Goal: Transaction & Acquisition: Purchase product/service

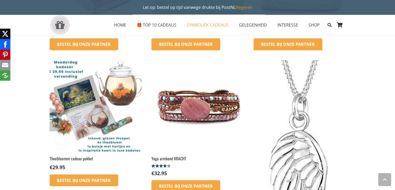
scroll to position [395, 0]
click at [73, 110] on img at bounding box center [96, 106] width 92 height 92
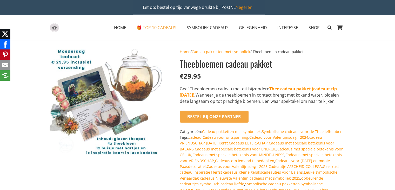
scroll to position [10, 0]
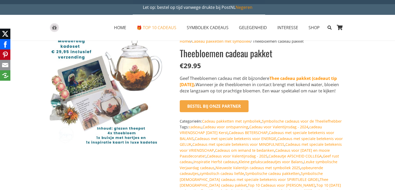
click at [255, 112] on form "Bestel bij onze Partner" at bounding box center [263, 106] width 166 height 12
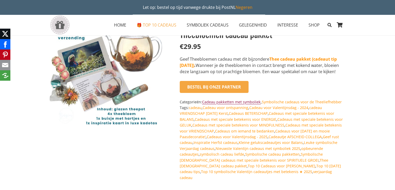
scroll to position [0, 0]
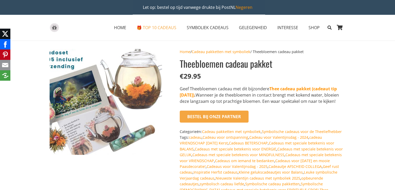
click at [122, 72] on img at bounding box center [101, 110] width 143 height 134
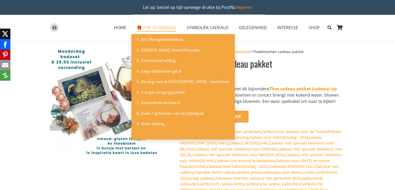
click at [164, 25] on span "🎁 TOP 10 CADEAUS" at bounding box center [157, 28] width 40 height 6
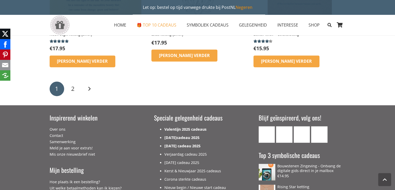
scroll to position [780, 0]
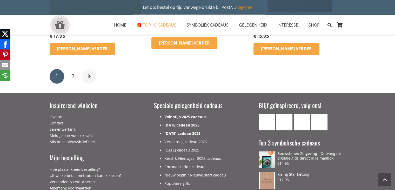
click at [90, 81] on link "Volgende" at bounding box center [89, 76] width 15 height 15
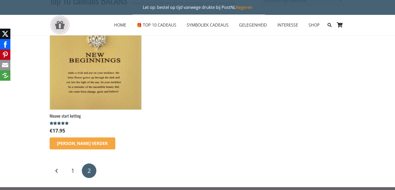
scroll to position [78, 0]
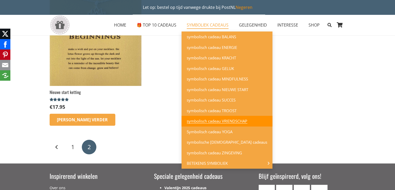
click at [223, 118] on link "symbolisch cadeau VRIENDSCHAP" at bounding box center [227, 121] width 91 height 11
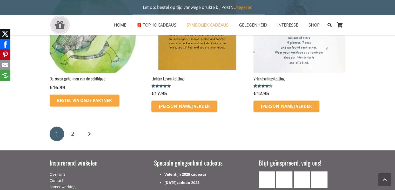
scroll to position [806, 0]
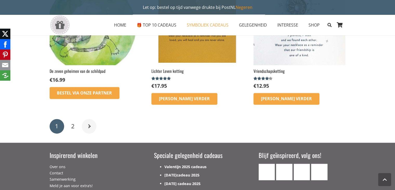
click at [86, 125] on link "Volgende" at bounding box center [89, 126] width 15 height 15
